Goal: Ask a question

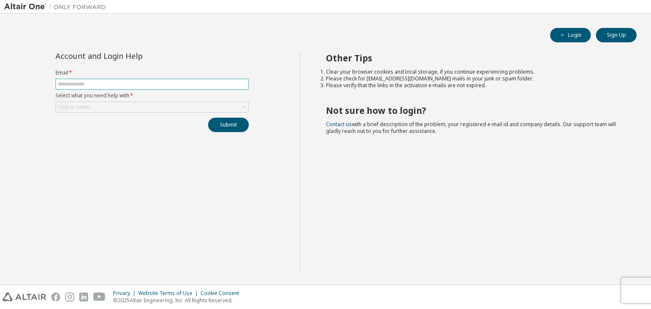
click at [152, 80] on span at bounding box center [152, 84] width 193 height 11
click at [141, 86] on input "text" at bounding box center [152, 84] width 189 height 7
type input "**********"
click at [137, 107] on div "Click to select" at bounding box center [152, 107] width 192 height 10
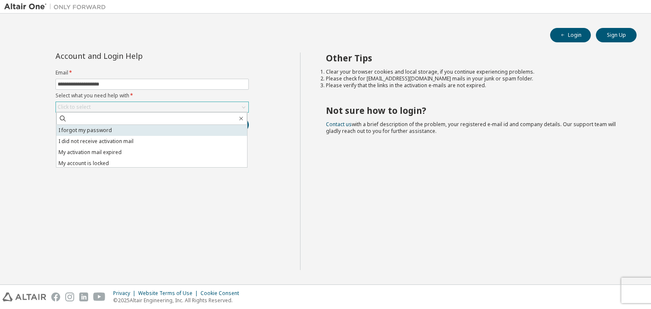
click at [138, 131] on li "I forgot my password" at bounding box center [151, 130] width 191 height 11
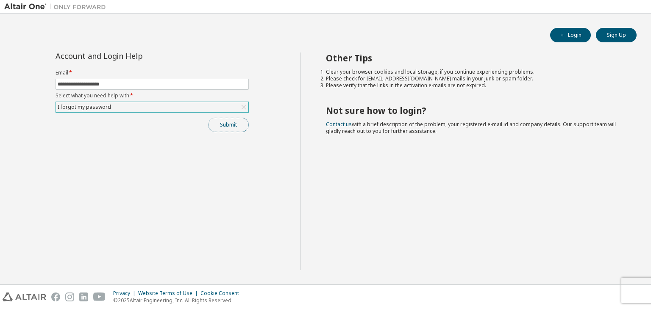
click at [225, 123] on button "Submit" at bounding box center [228, 125] width 41 height 14
click at [573, 39] on button "Login" at bounding box center [570, 35] width 41 height 14
